Goal: Complete application form: Complete application form

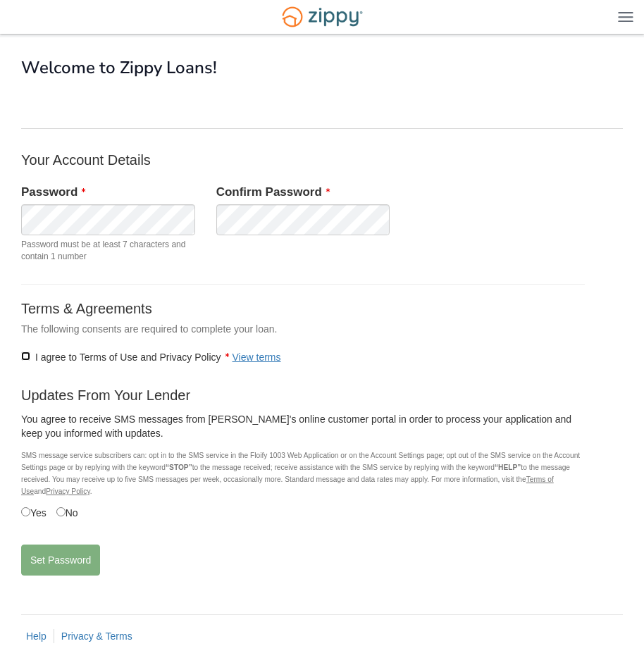
scroll to position [39, 0]
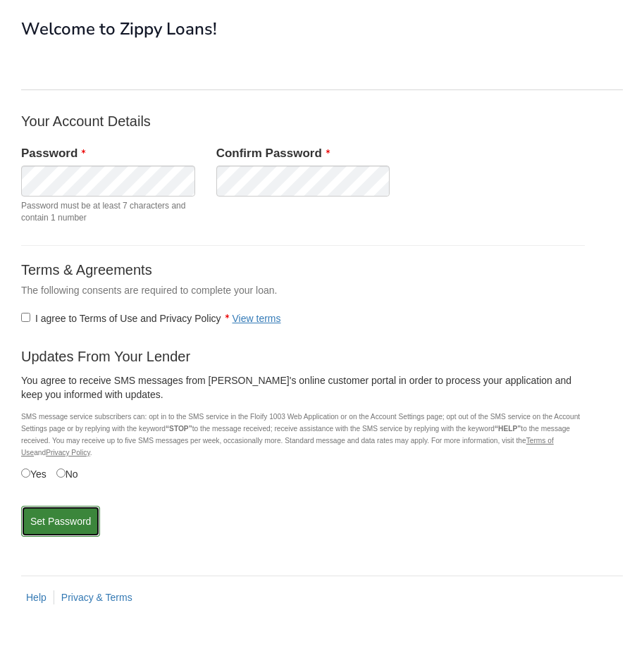
click at [55, 520] on button "Set Password" at bounding box center [60, 521] width 79 height 31
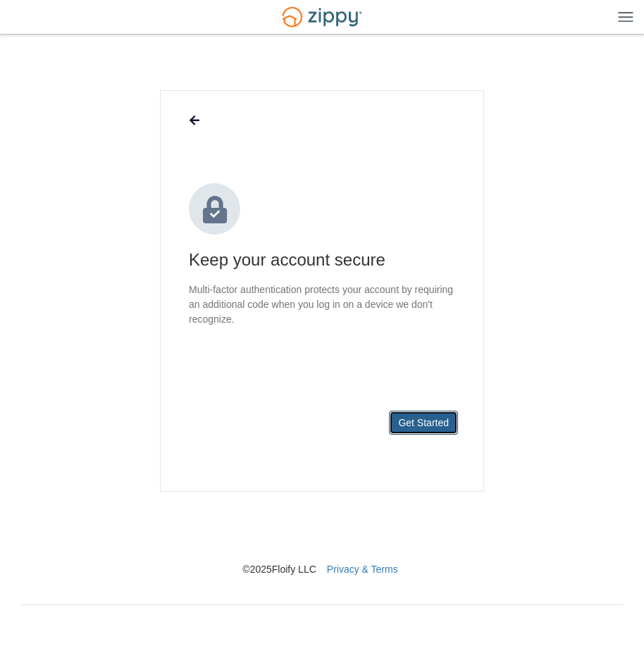
click at [415, 422] on button "Get Started" at bounding box center [423, 422] width 69 height 24
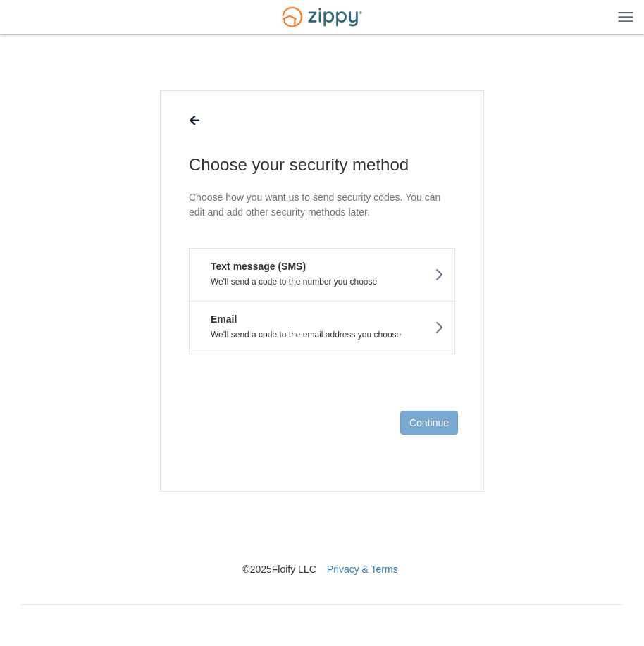
click at [329, 276] on button "Text message (SMS) We'll send a code to the number you choose" at bounding box center [322, 274] width 266 height 53
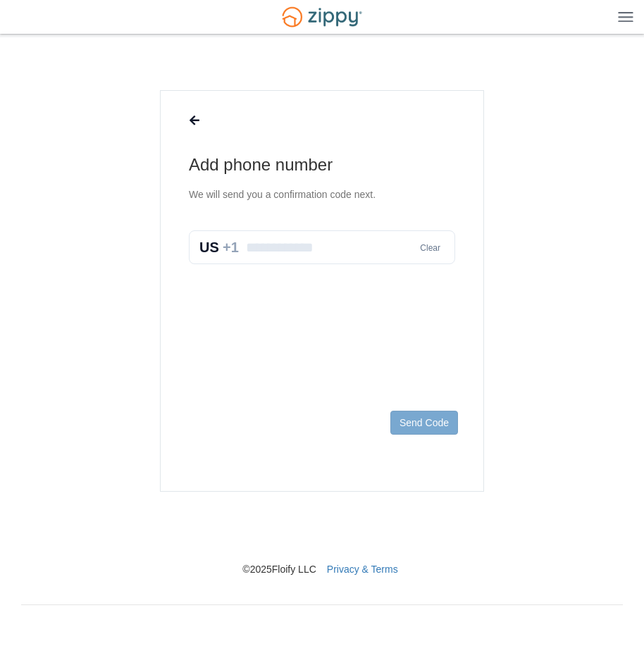
click at [321, 254] on input "text" at bounding box center [322, 247] width 266 height 34
type input "**********"
click at [418, 418] on button "Send Code" at bounding box center [424, 422] width 68 height 24
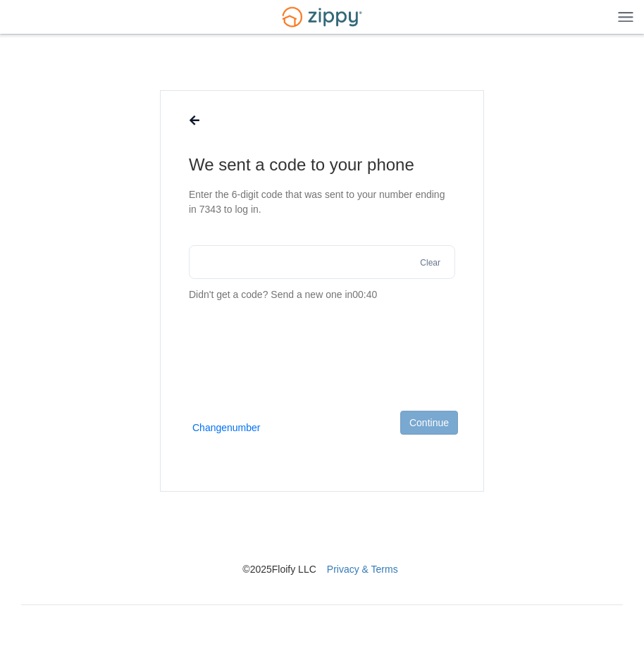
click at [253, 272] on input "text" at bounding box center [322, 262] width 266 height 34
type input "******"
click at [439, 427] on button "Continue" at bounding box center [429, 422] width 58 height 24
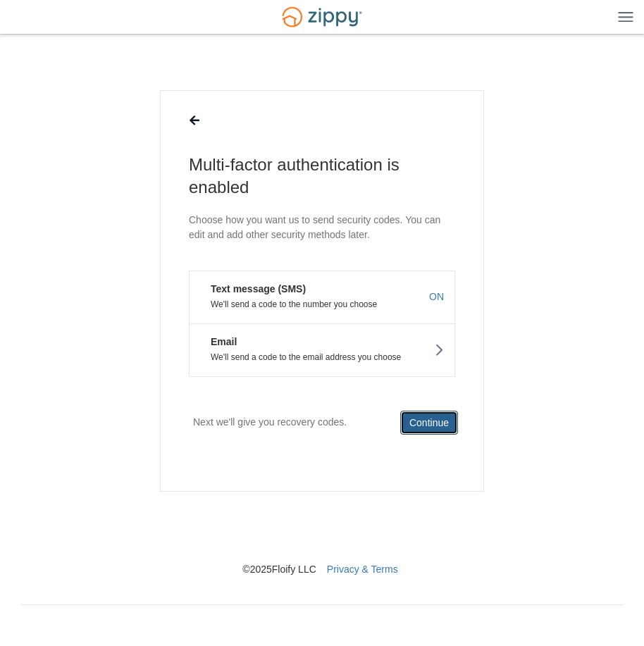
click at [450, 419] on button "Continue" at bounding box center [429, 422] width 58 height 24
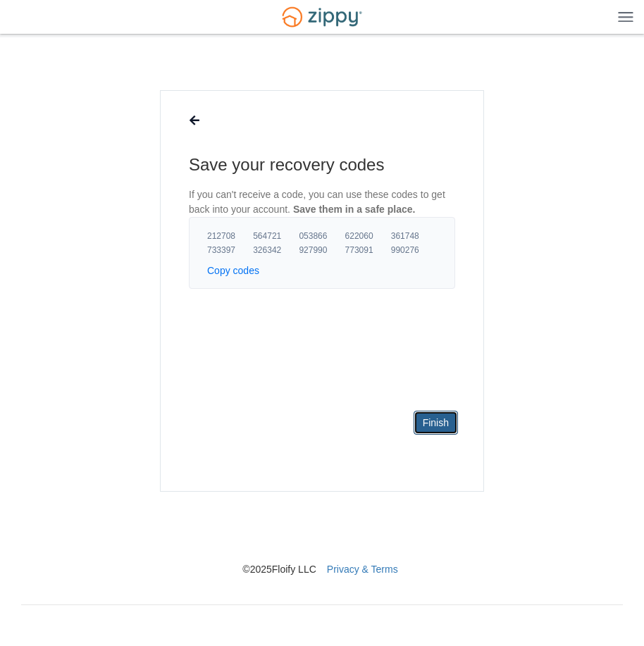
click at [448, 418] on link "Finish" at bounding box center [435, 422] width 44 height 24
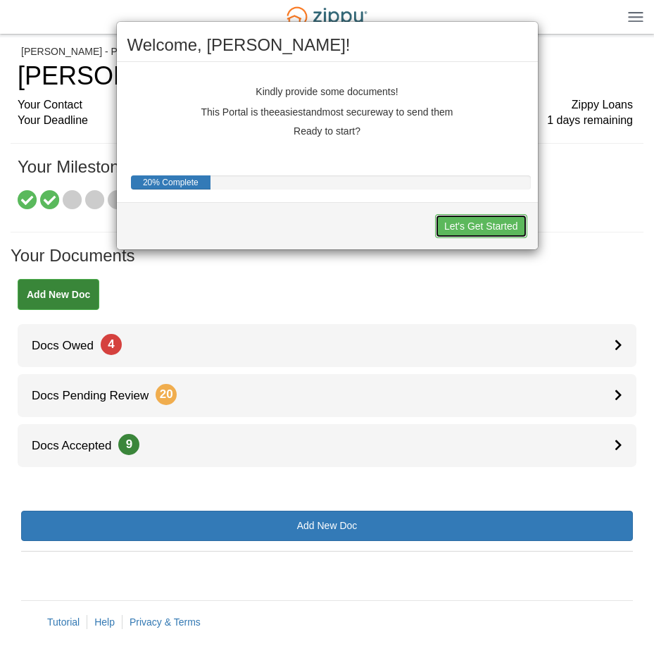
click at [469, 225] on button "Let's Get Started" at bounding box center [481, 226] width 92 height 24
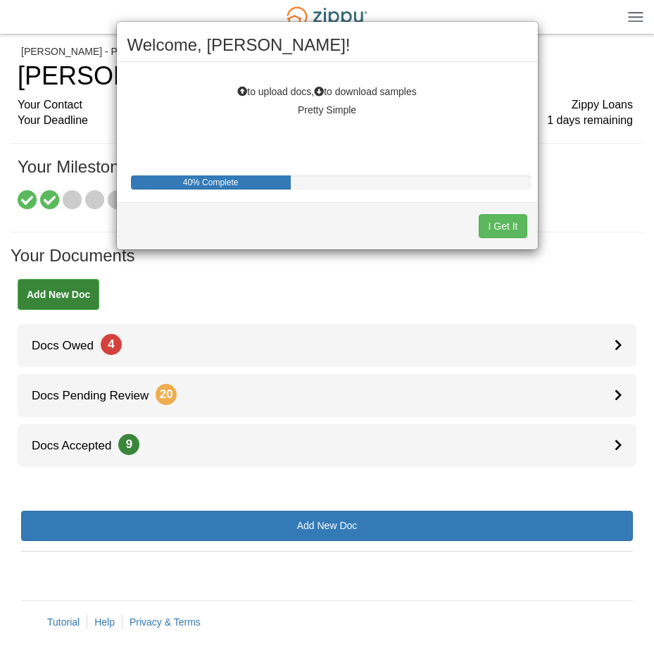
click at [469, 225] on div "I Get It" at bounding box center [327, 225] width 421 height 47
click at [501, 225] on button "I Get It" at bounding box center [503, 226] width 48 height 24
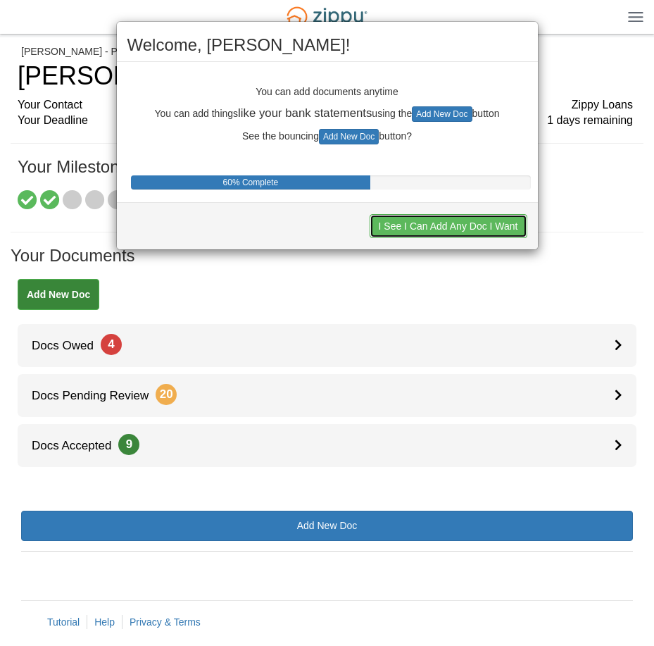
click at [497, 232] on button "I See I Can Add Any Doc I Want" at bounding box center [449, 226] width 158 height 24
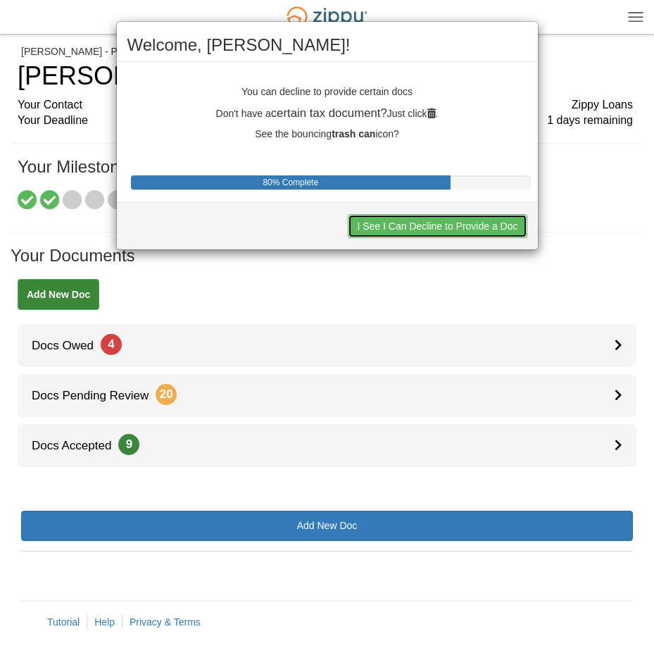
click at [497, 232] on button "I See I Can Decline to Provide a Doc" at bounding box center [437, 226] width 179 height 24
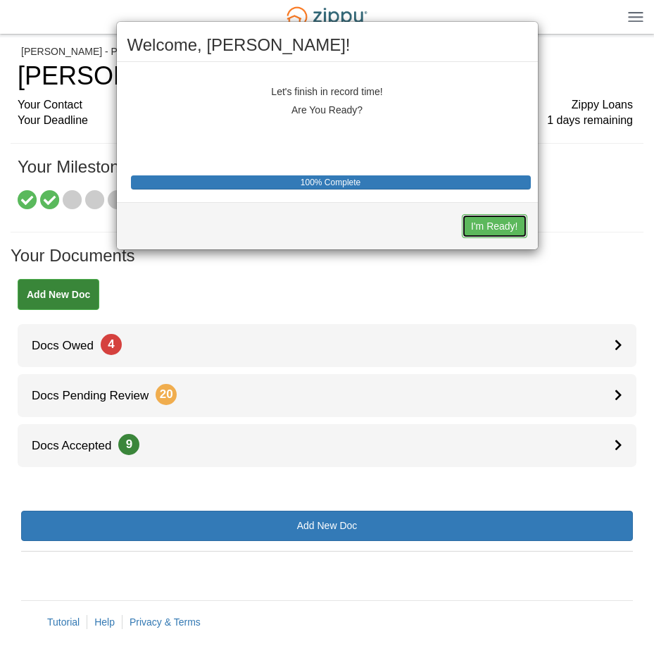
click at [497, 232] on button "I'm Ready!" at bounding box center [494, 226] width 65 height 24
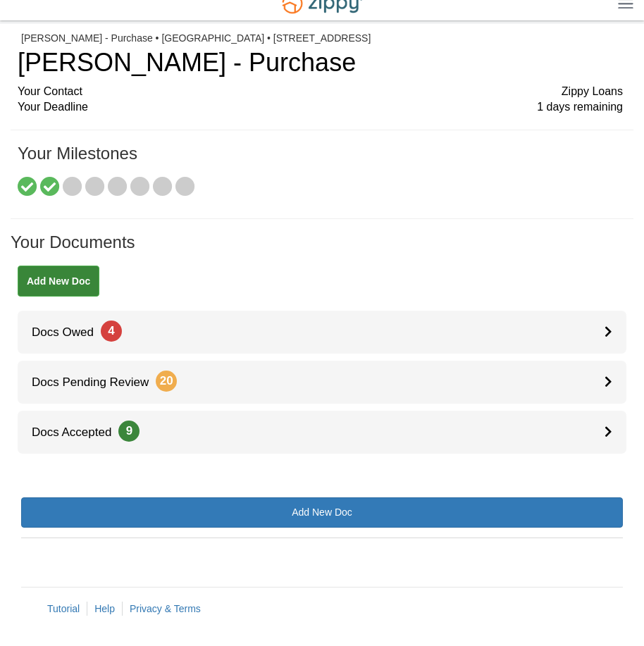
scroll to position [25, 0]
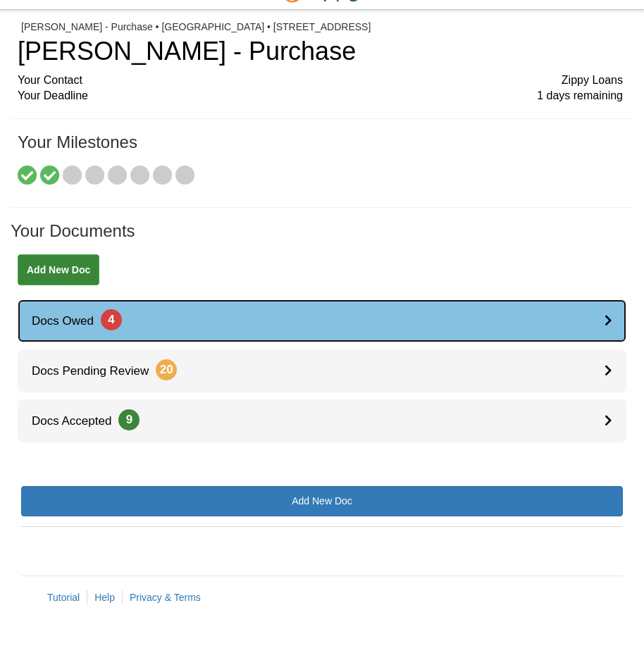
click at [319, 313] on link "Docs Owed 4" at bounding box center [322, 320] width 608 height 43
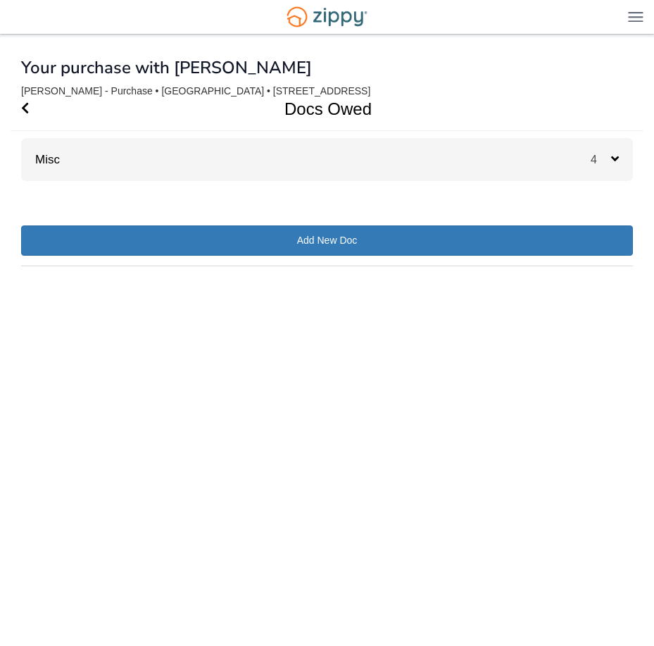
click at [606, 160] on span "4" at bounding box center [601, 159] width 20 height 12
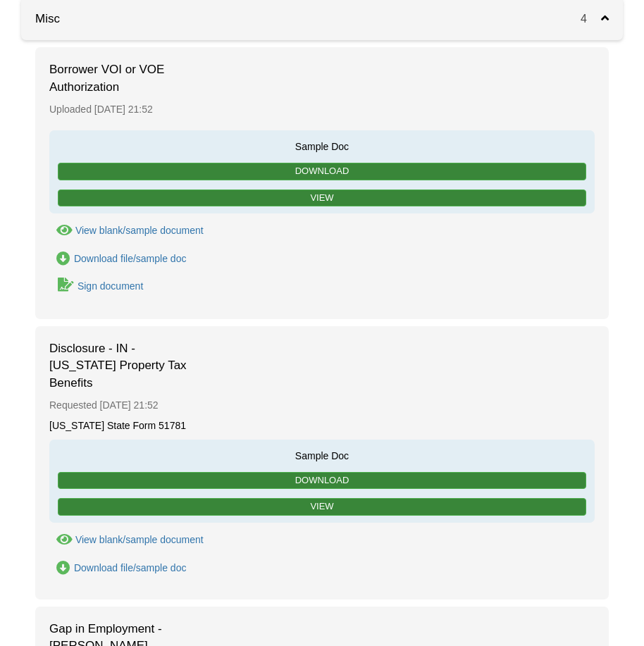
scroll to position [70, 0]
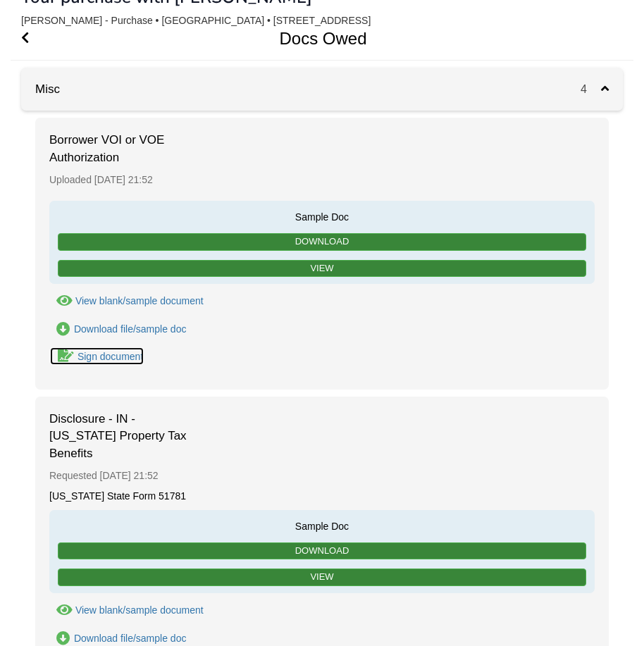
click at [92, 358] on div "Sign document" at bounding box center [109, 356] width 65 height 11
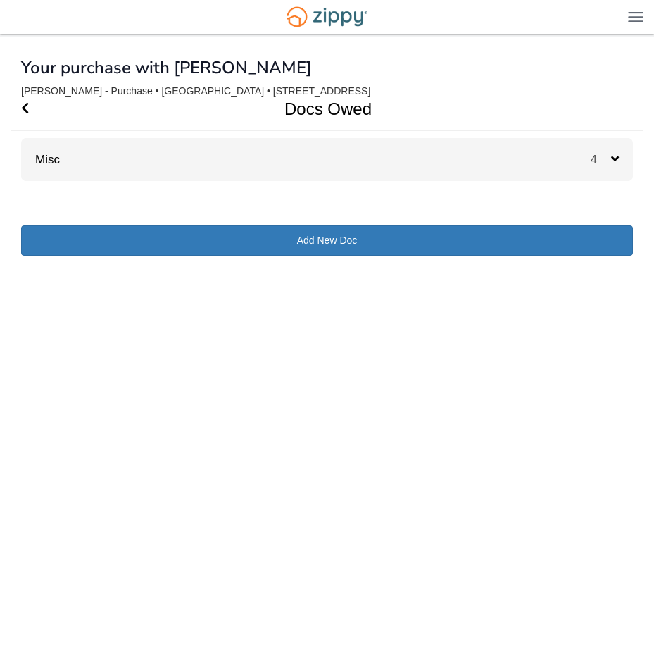
click at [551, 156] on div "Misc 4" at bounding box center [327, 159] width 612 height 43
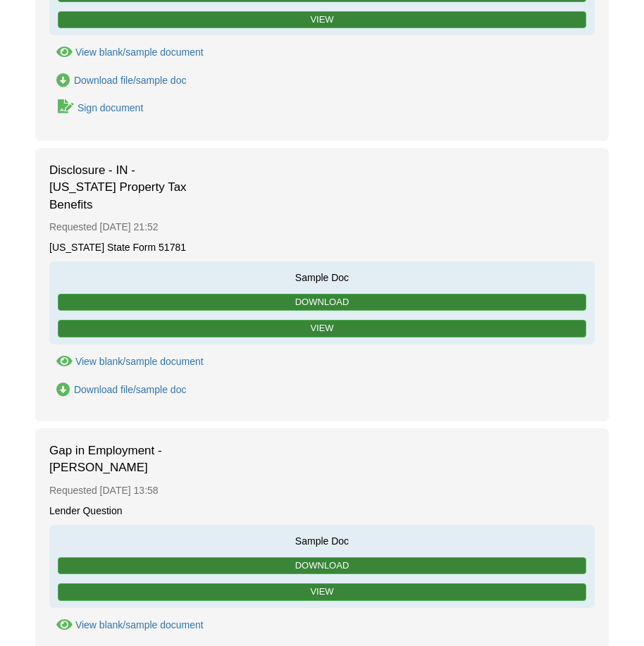
scroll to position [352, 0]
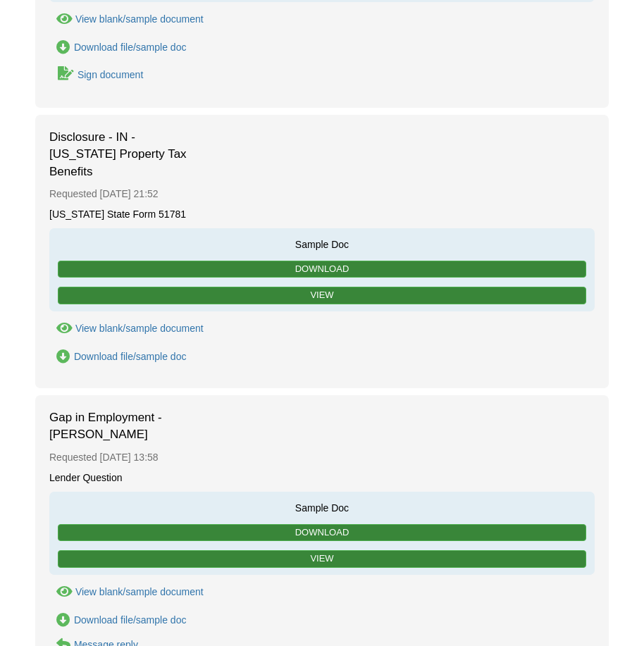
click at [130, 322] on div "View blank/sample document" at bounding box center [139, 327] width 128 height 11
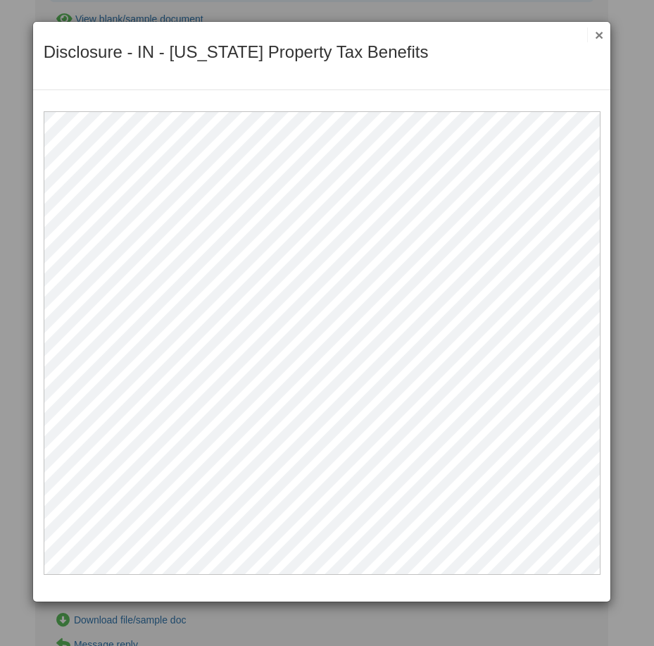
click at [596, 32] on button "×" at bounding box center [595, 34] width 16 height 15
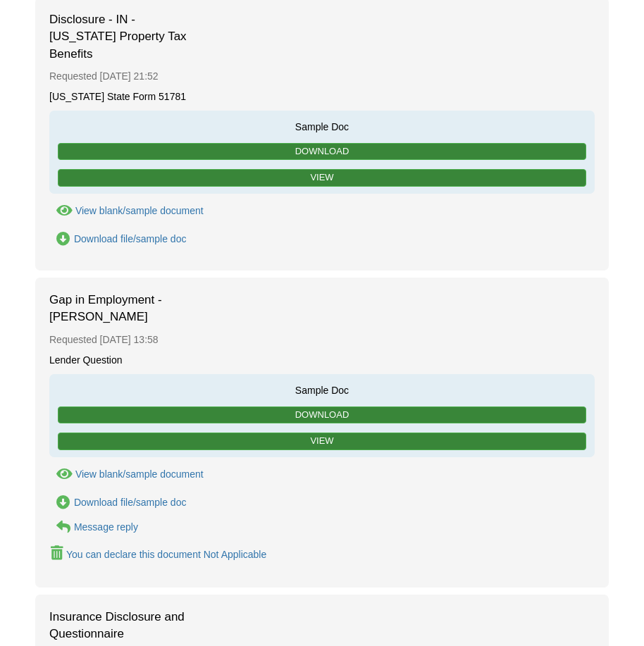
scroll to position [493, 0]
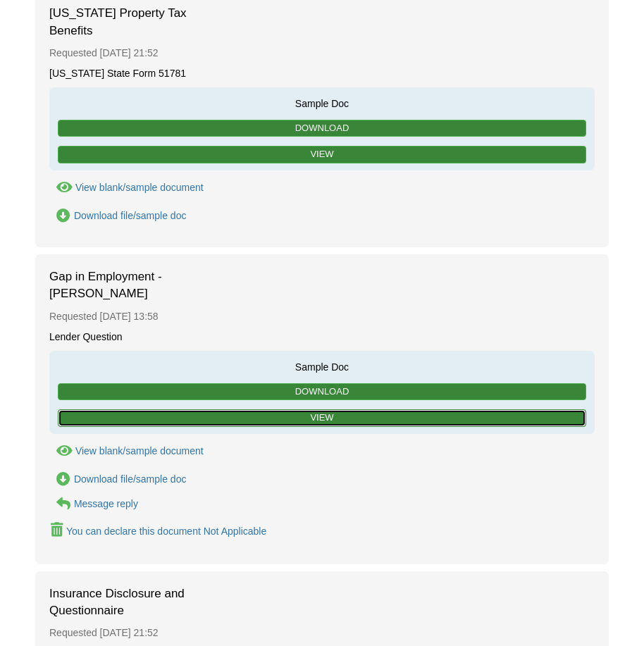
click at [280, 409] on link "View" at bounding box center [322, 418] width 528 height 18
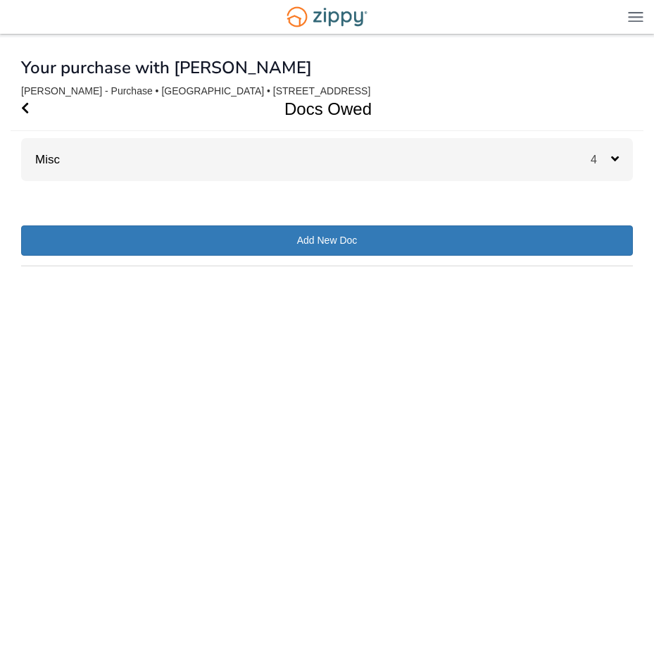
click at [443, 163] on div "Misc 4" at bounding box center [327, 159] width 612 height 43
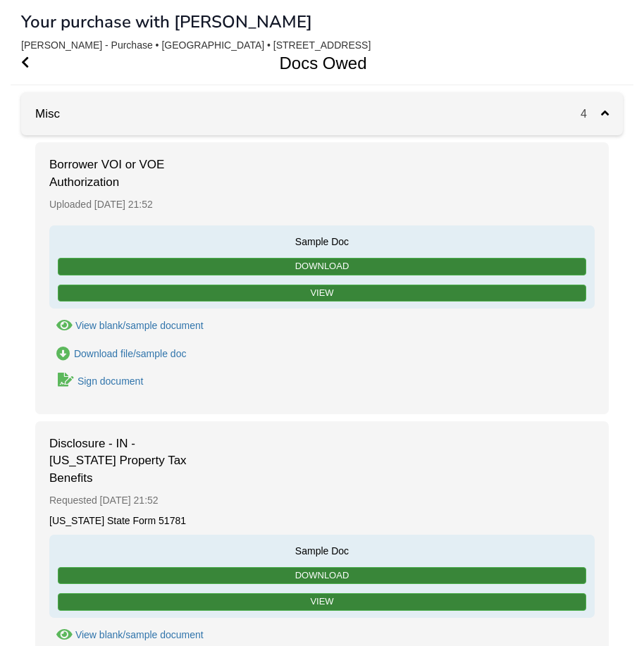
scroll to position [70, 0]
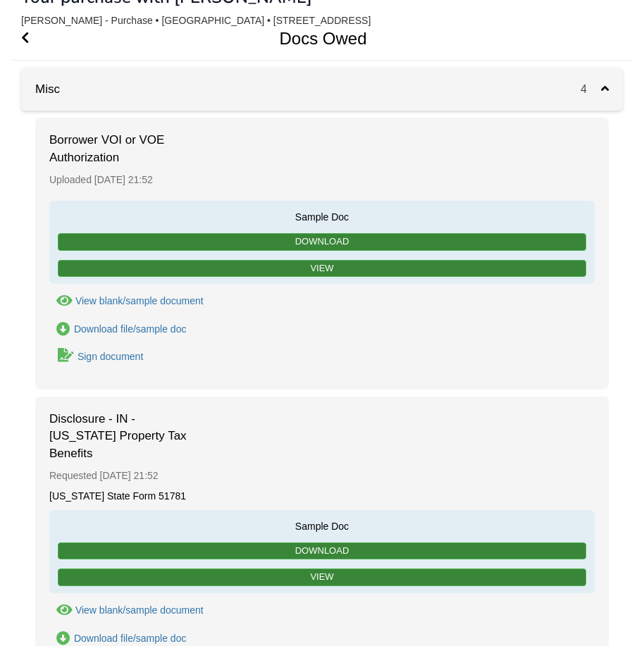
click at [101, 359] on div "Sign document" at bounding box center [109, 356] width 65 height 11
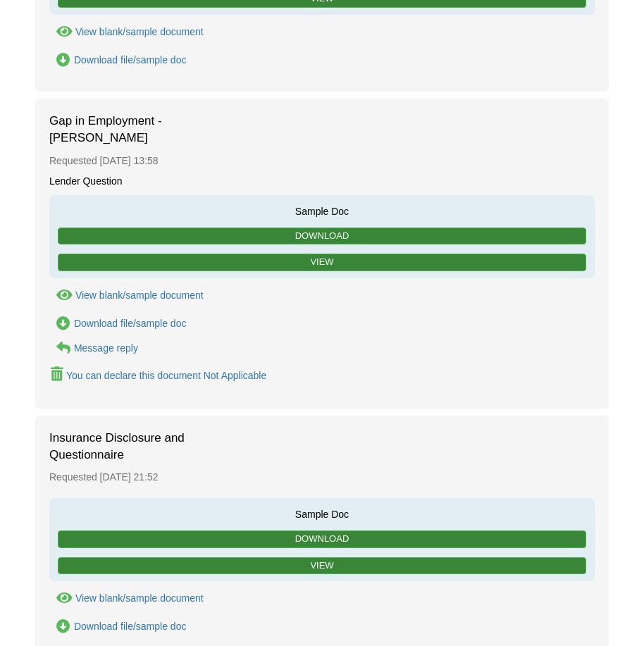
scroll to position [704, 0]
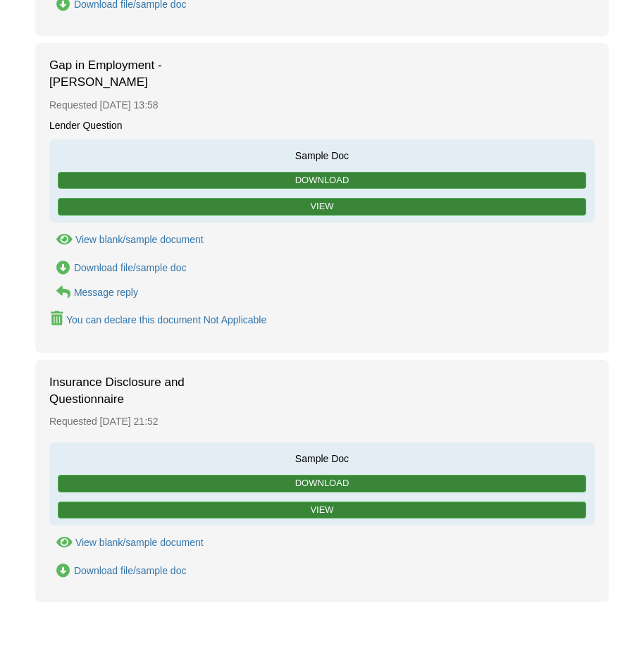
click at [174, 314] on div "You can declare this document Not Applicable" at bounding box center [166, 319] width 200 height 11
type input "**********"
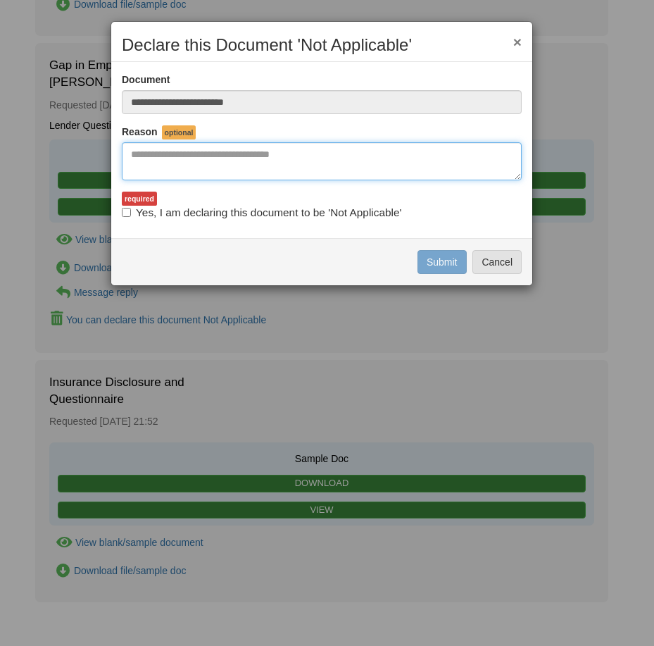
click at [150, 156] on textarea "Reasons Why" at bounding box center [322, 161] width 400 height 38
type textarea "**********"
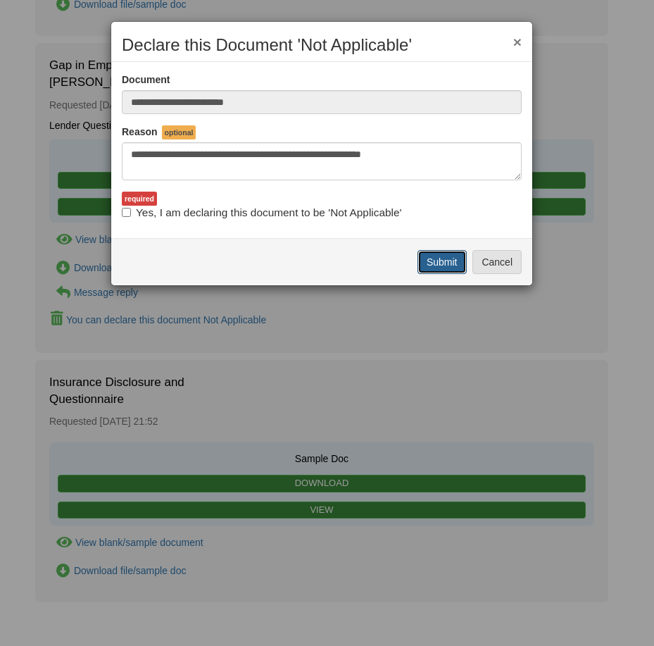
click at [429, 262] on button "Submit" at bounding box center [442, 262] width 49 height 24
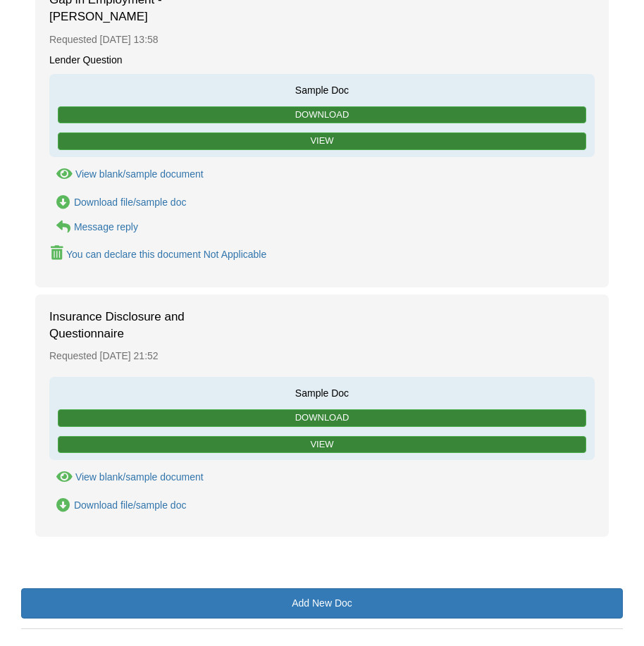
scroll to position [784, 0]
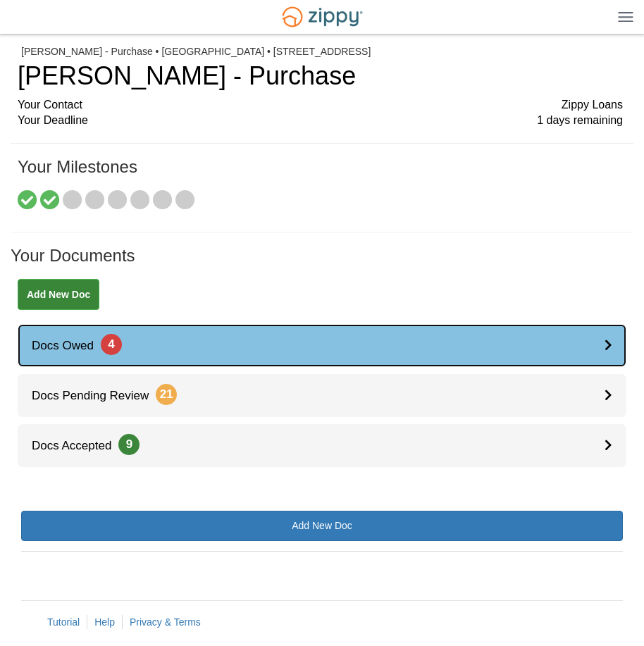
click at [269, 341] on link "Docs Owed 4" at bounding box center [322, 345] width 608 height 43
click at [495, 341] on link "Docs Owed 4" at bounding box center [322, 345] width 608 height 43
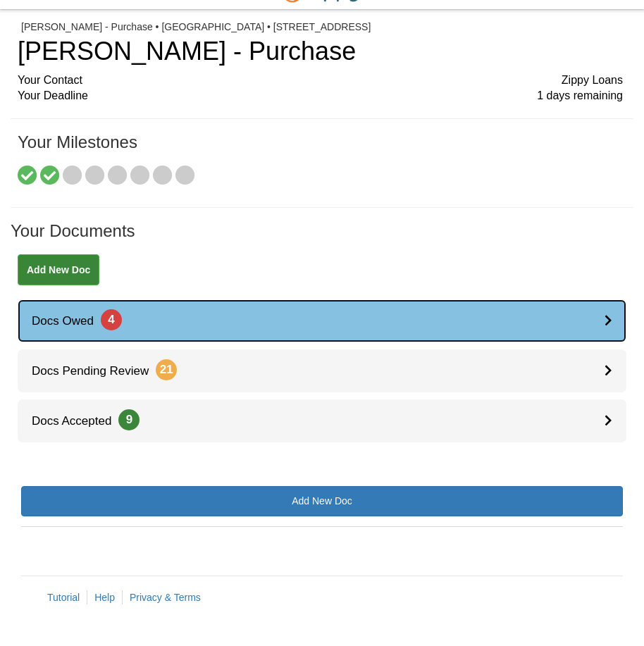
click at [400, 328] on link "Docs Owed 4" at bounding box center [322, 320] width 608 height 43
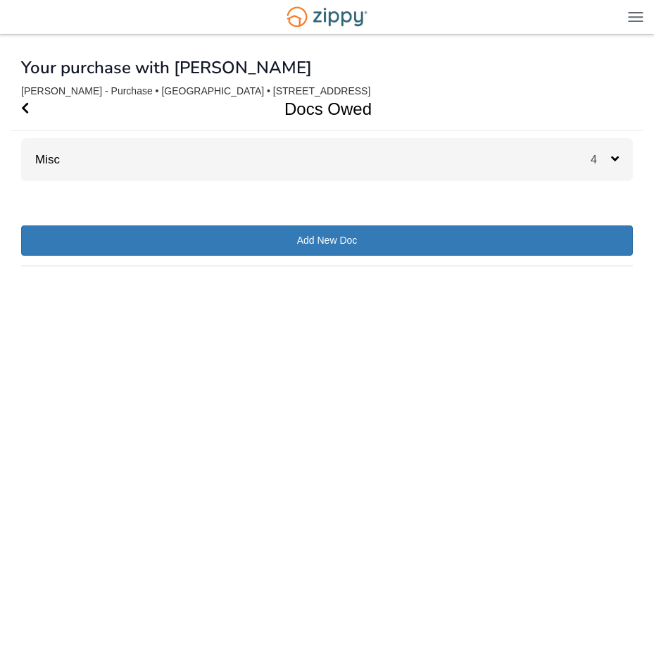
click at [556, 150] on div "Misc 4" at bounding box center [327, 159] width 612 height 43
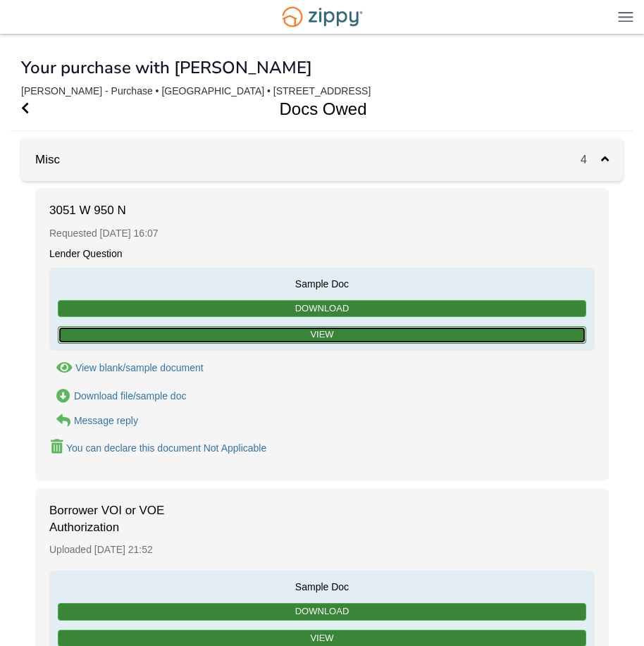
click at [306, 336] on link "View" at bounding box center [322, 335] width 528 height 18
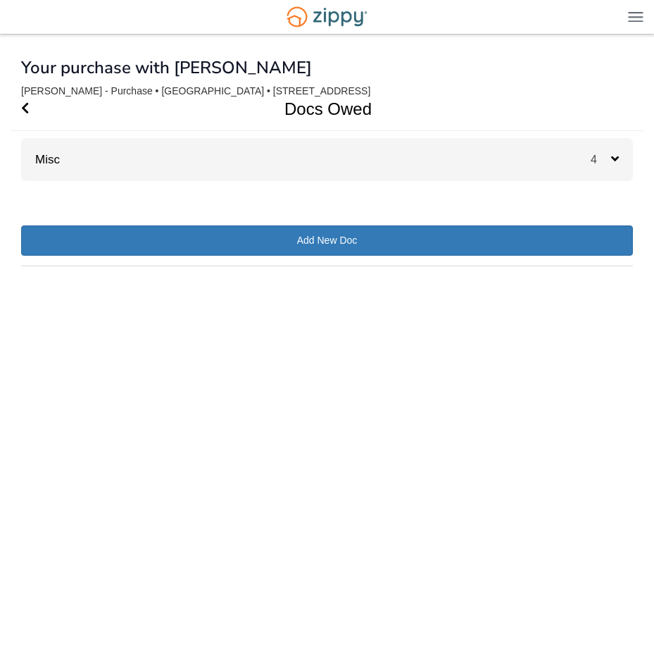
click at [378, 147] on div "Misc 4" at bounding box center [327, 159] width 612 height 43
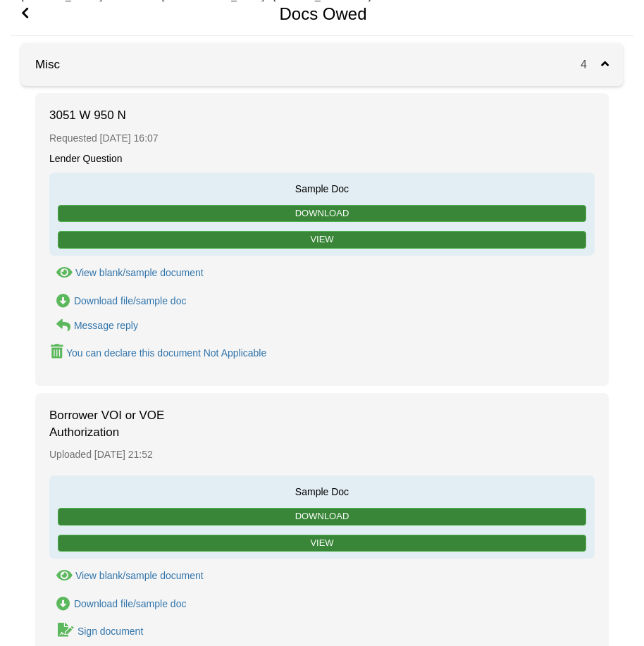
scroll to position [70, 0]
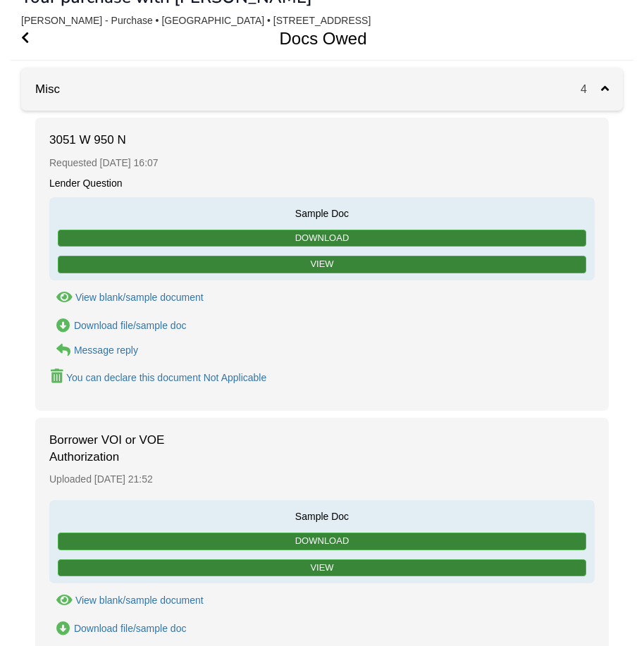
click at [182, 375] on div "You can declare this document Not Applicable" at bounding box center [166, 377] width 200 height 11
type input "**********"
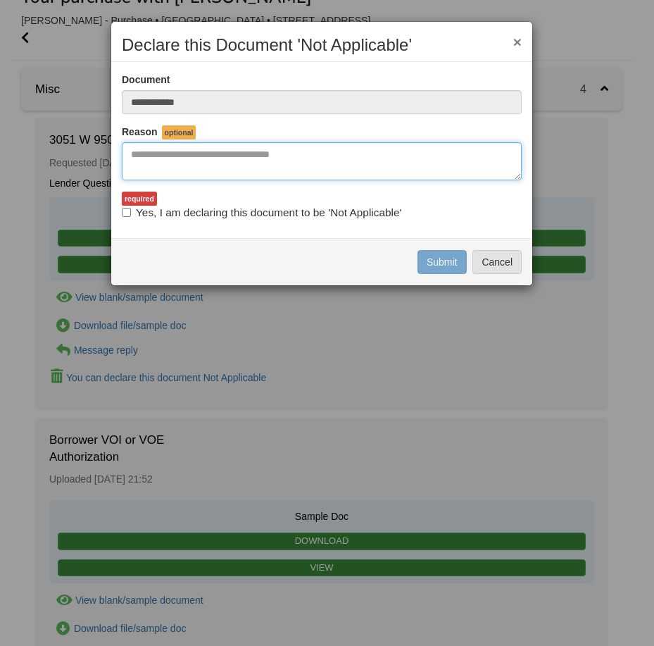
click at [211, 160] on textarea "Reasons Why" at bounding box center [322, 161] width 400 height 38
type textarea "**********"
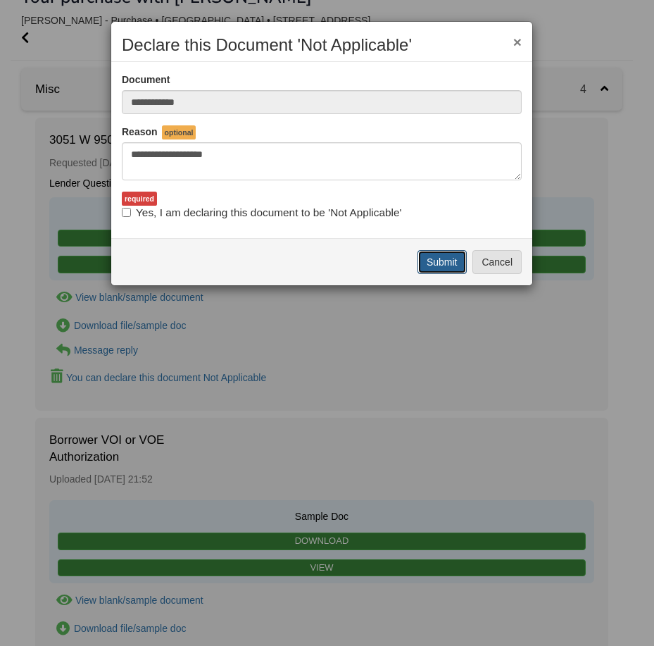
click at [424, 261] on button "Submit" at bounding box center [442, 262] width 49 height 24
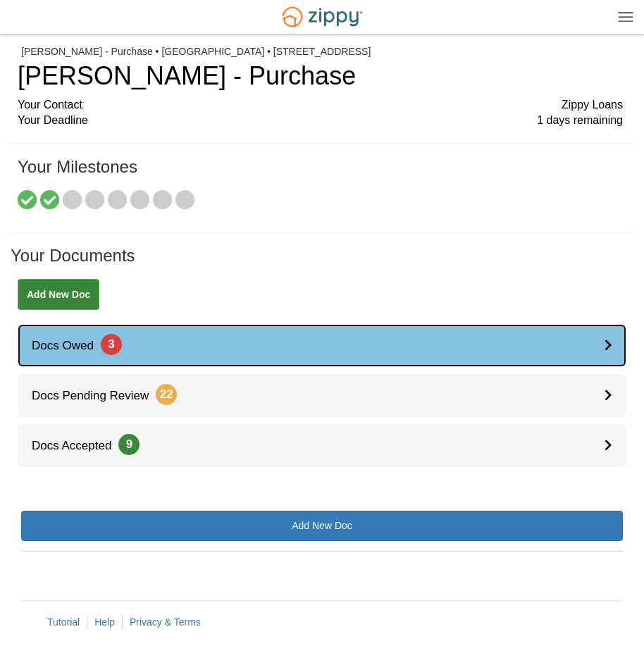
click at [282, 344] on link "Docs Owed 3" at bounding box center [322, 345] width 608 height 43
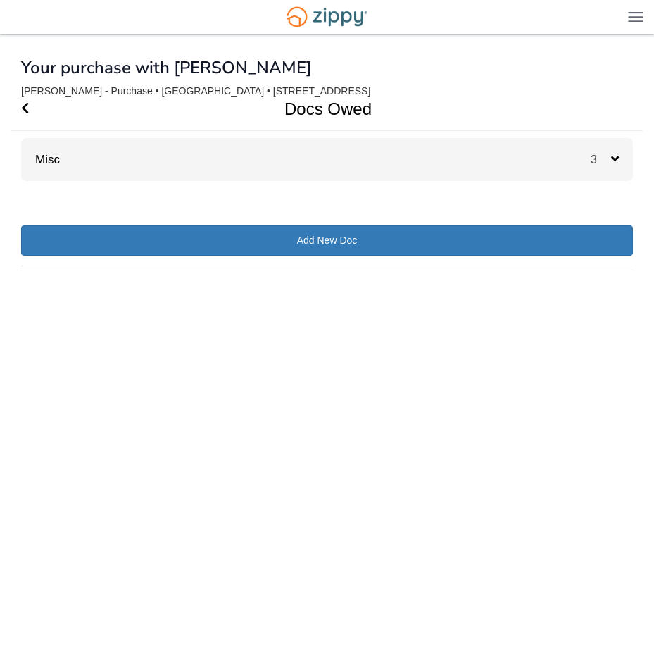
click at [476, 165] on div "Misc 3" at bounding box center [327, 159] width 612 height 43
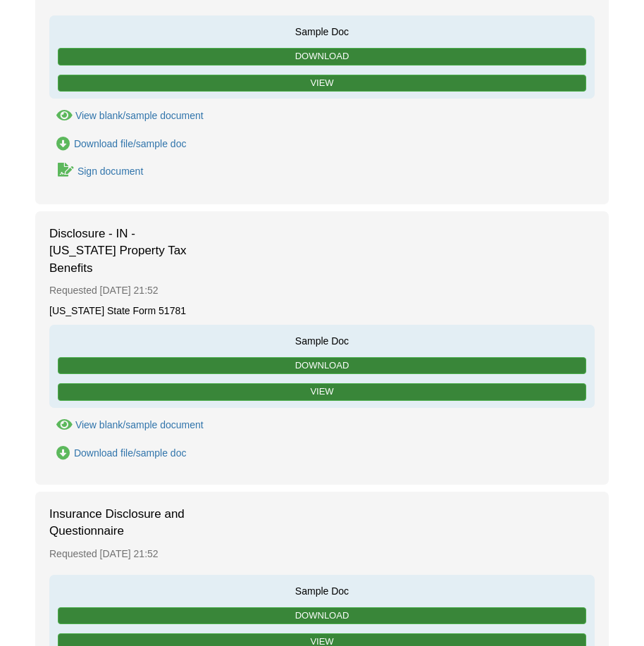
scroll to position [282, 0]
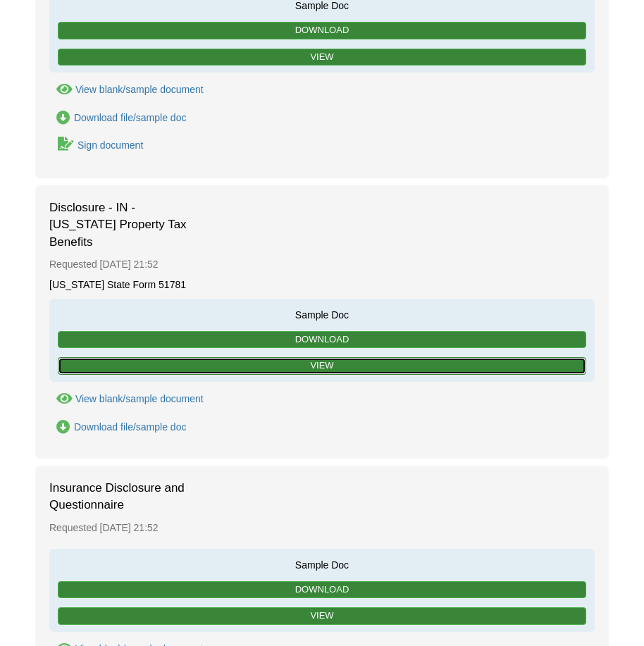
click at [282, 357] on link "View" at bounding box center [322, 366] width 528 height 18
